Goal: Transaction & Acquisition: Purchase product/service

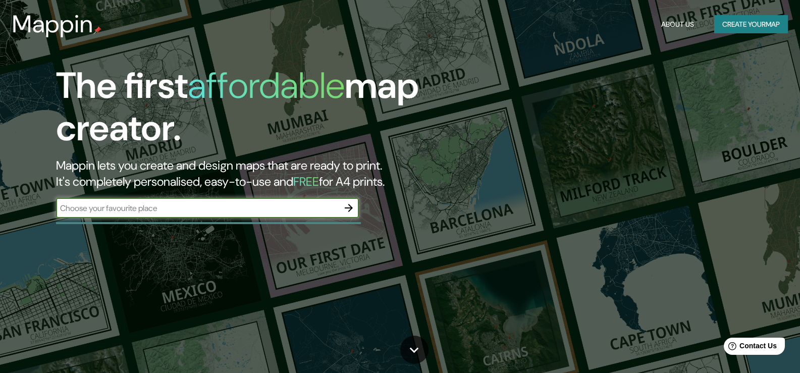
click at [175, 210] on input "text" at bounding box center [197, 208] width 283 height 12
type input "[GEOGRAPHIC_DATA]"
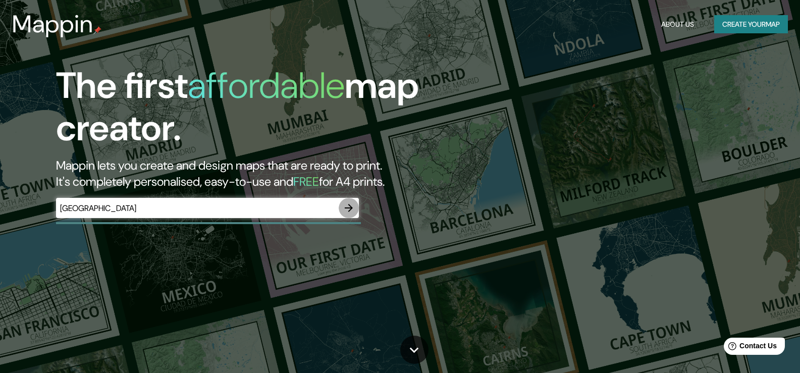
click at [349, 212] on icon "button" at bounding box center [349, 208] width 12 height 12
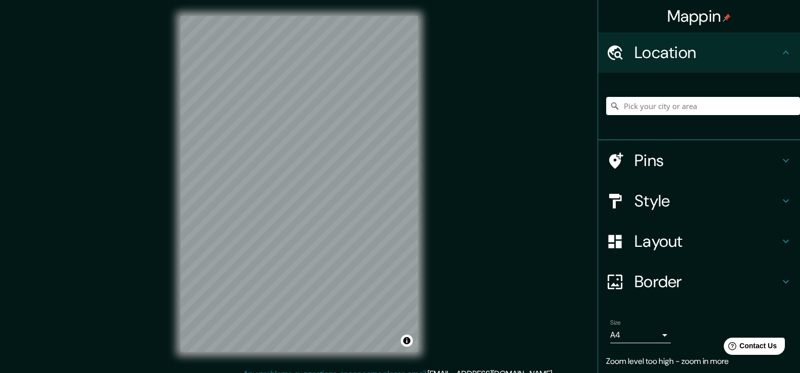
click at [423, 238] on div "© Mapbox © OpenStreetMap Improve this map" at bounding box center [298, 184] width 269 height 368
click at [431, 246] on div "© Mapbox © OpenStreetMap Improve this map" at bounding box center [298, 184] width 269 height 368
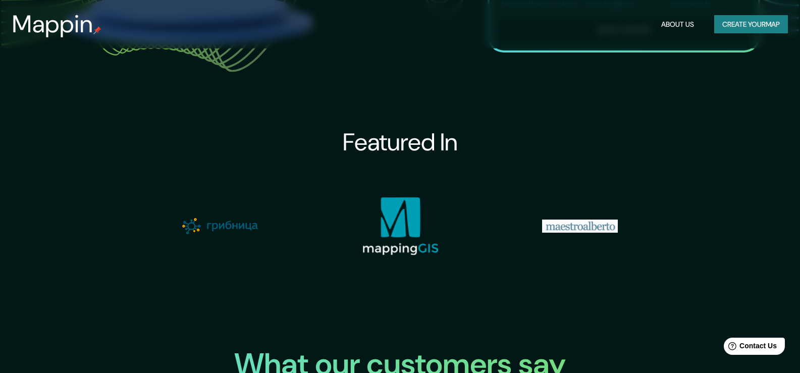
scroll to position [1261, 0]
